Goal: Register for event/course

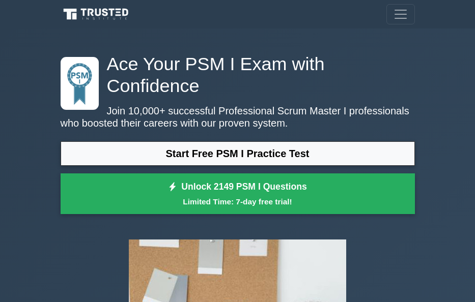
click at [262, 117] on div "Ace Your PSM I Exam with Confidence Join 10,000+ successful Professional Scrum …" at bounding box center [237, 136] width 367 height 167
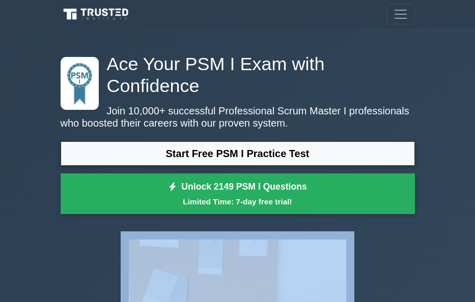
click at [262, 117] on div "Ace Your PSM I Exam with Confidence Join 10,000+ successful Professional Scrum …" at bounding box center [237, 136] width 367 height 167
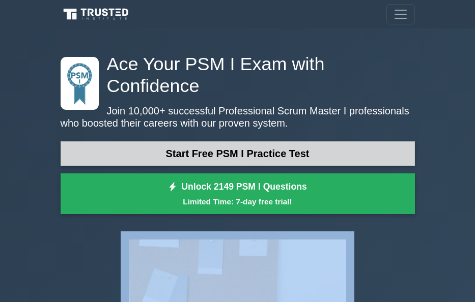
click at [300, 142] on link "Start Free PSM I Practice Test" at bounding box center [238, 154] width 354 height 24
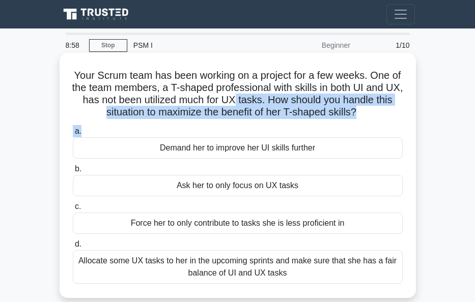
drag, startPoint x: 371, startPoint y: 124, endPoint x: 252, endPoint y: 101, distance: 121.3
click at [252, 101] on div "Your Scrum team has been working on a project for a few weeks. One of the team …" at bounding box center [238, 175] width 348 height 237
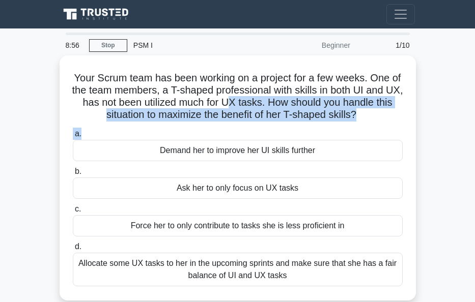
click at [101, 30] on body "Register 8:56 Stop PSM I" at bounding box center [237, 273] width 475 height 546
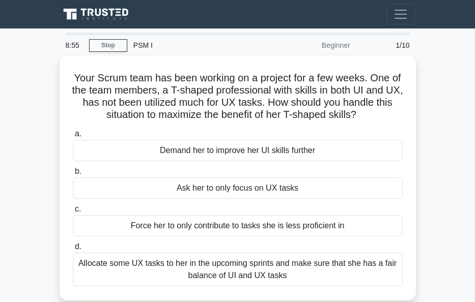
click at [101, 30] on main "8:55 Stop PSM I Beginner 1/10 Your Scrum team has been working on a project for…" at bounding box center [237, 287] width 475 height 517
click at [103, 35] on main "8:55 Stop PSM I Beginner 1/10 Your Scrum team has been working on a project for…" at bounding box center [237, 287] width 475 height 517
click at [110, 47] on link "Stop" at bounding box center [108, 45] width 38 height 13
